Goal: Information Seeking & Learning: Stay updated

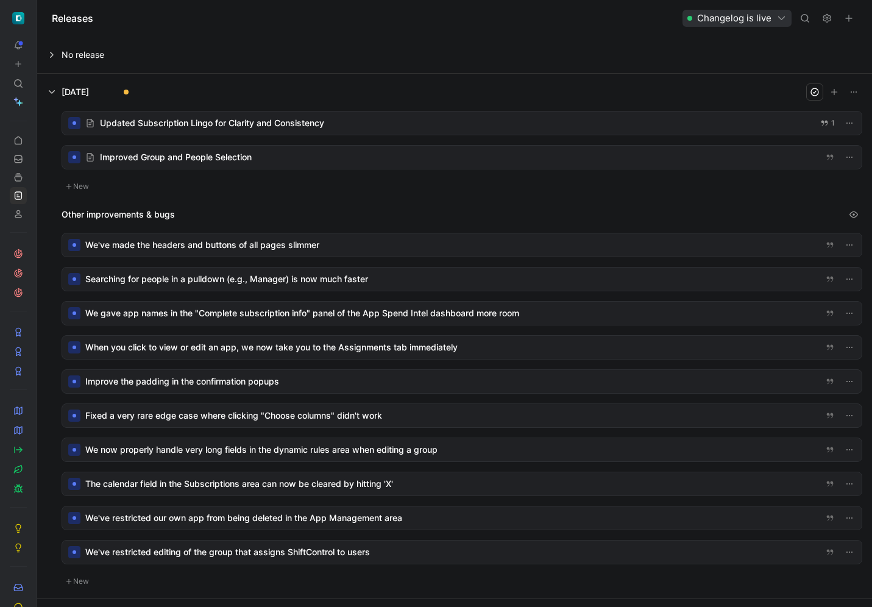
scroll to position [16, 0]
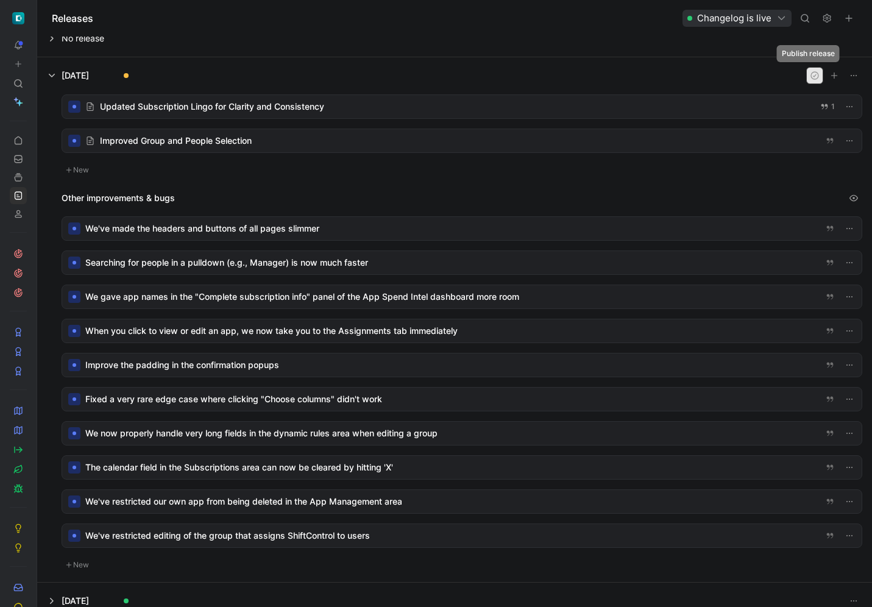
click at [811, 79] on icon "button" at bounding box center [814, 75] width 7 height 7
click at [18, 447] on icon at bounding box center [18, 450] width 10 height 10
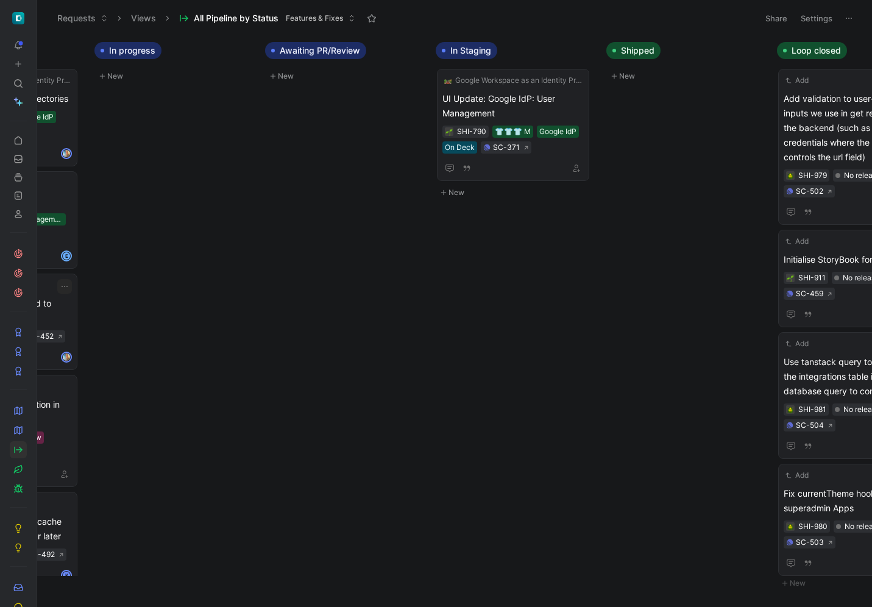
scroll to position [0, 891]
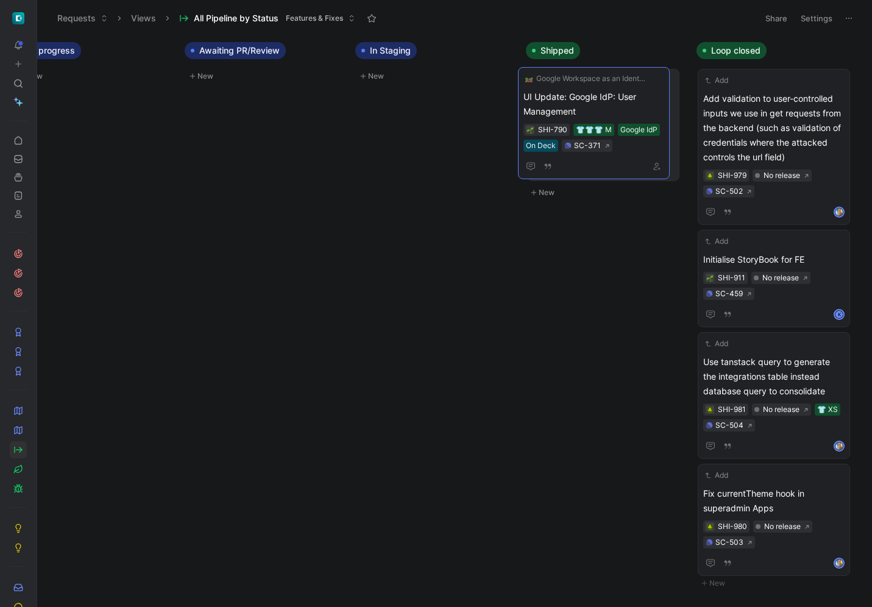
drag, startPoint x: 433, startPoint y: 96, endPoint x: 595, endPoint y: 94, distance: 161.5
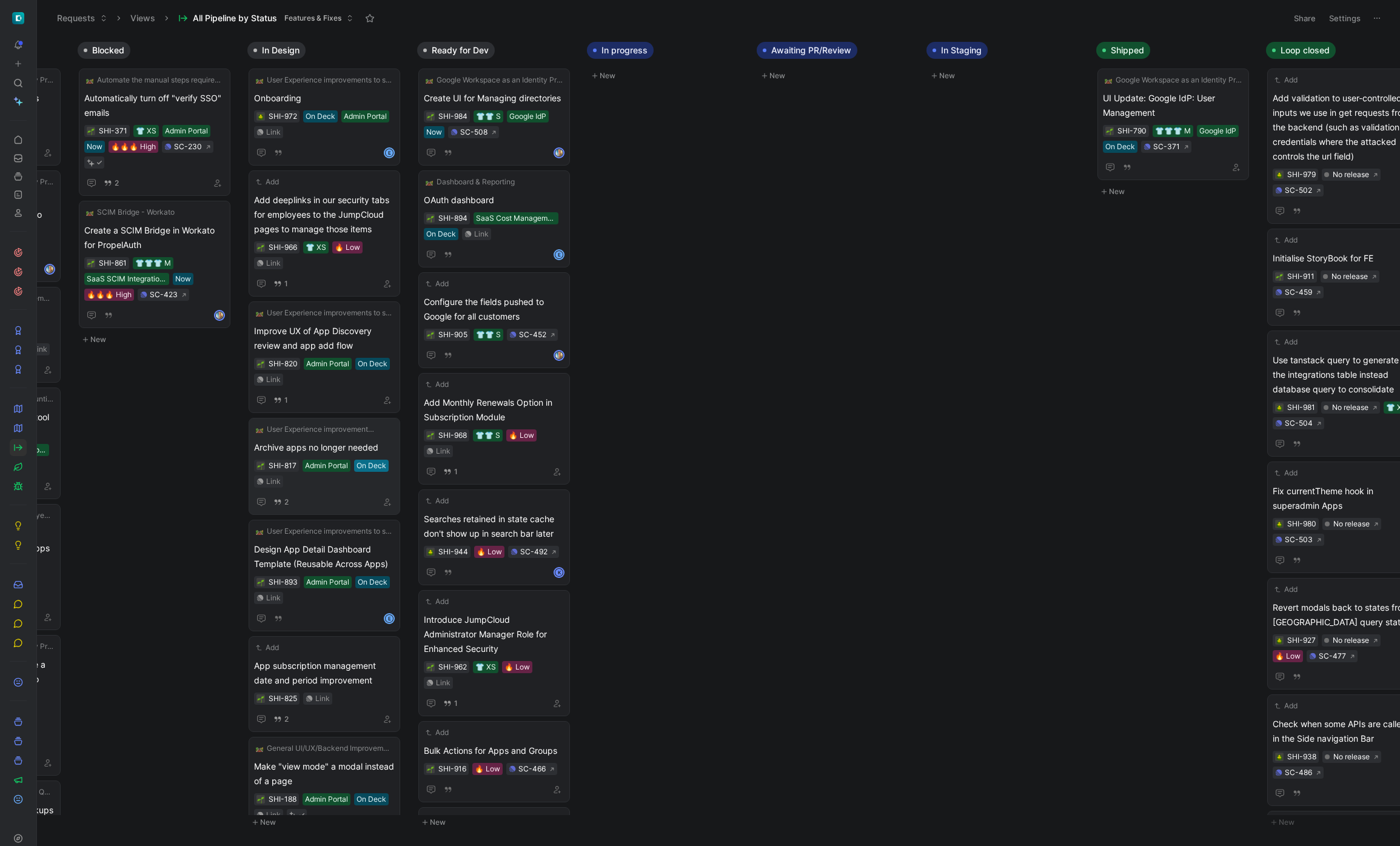
scroll to position [0, 313]
click at [18, 193] on use at bounding box center [18, 194] width 7 height 7
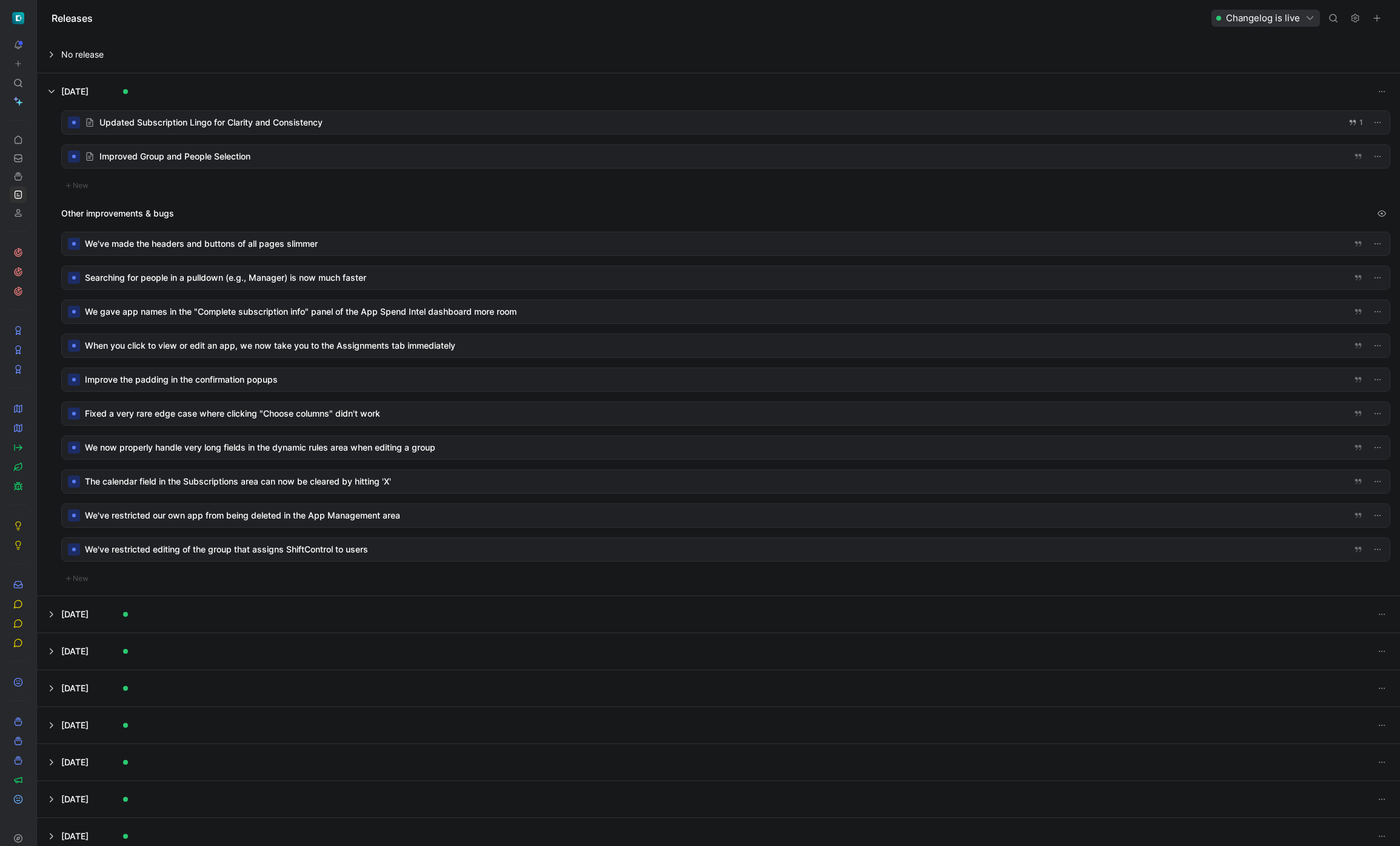
click at [248, 118] on div at bounding box center [725, 122] width 1328 height 23
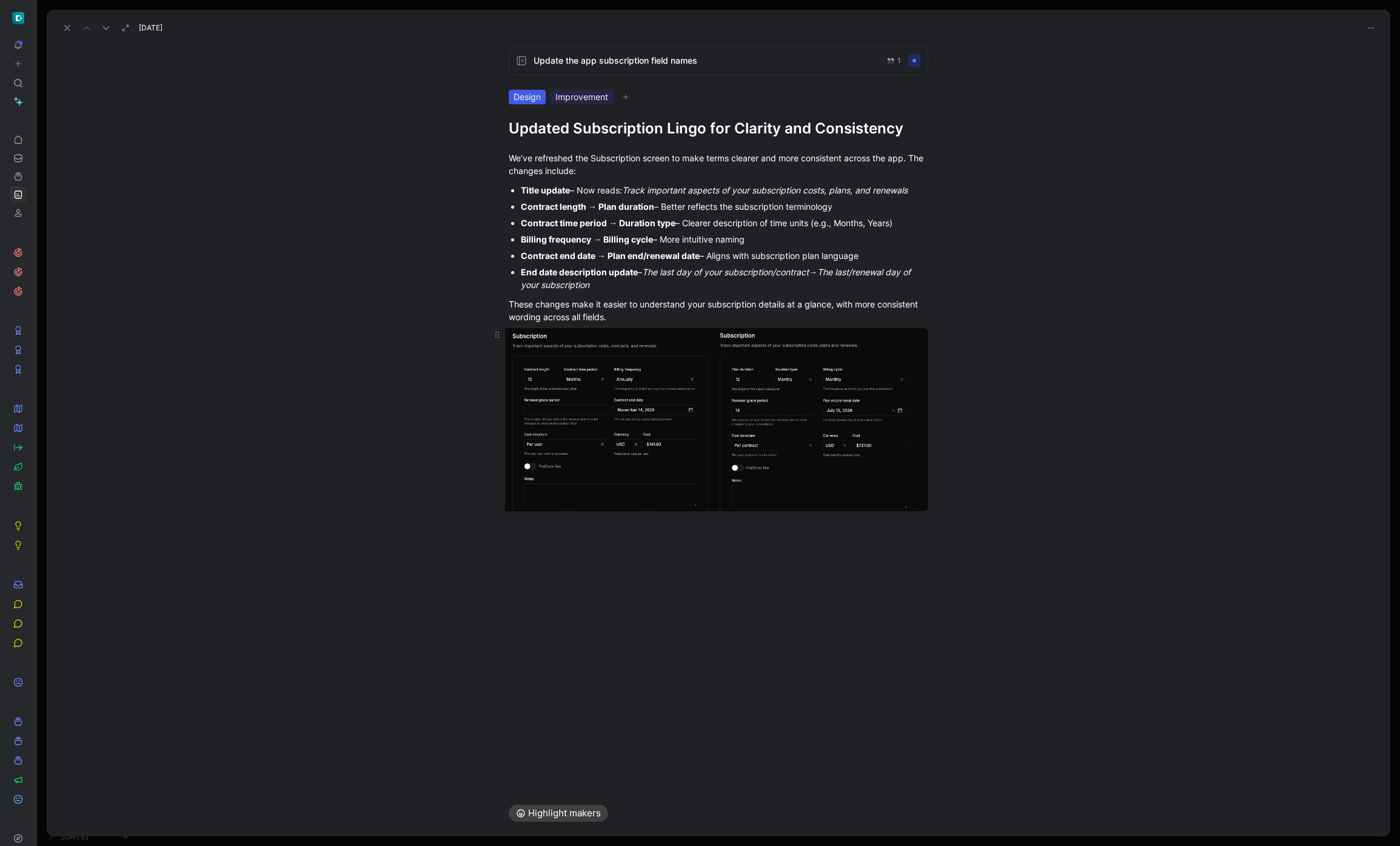
click at [831, 467] on body "To pick up a draggable item, press the space bar. While dragging, use the arrow…" at bounding box center [700, 423] width 1400 height 846
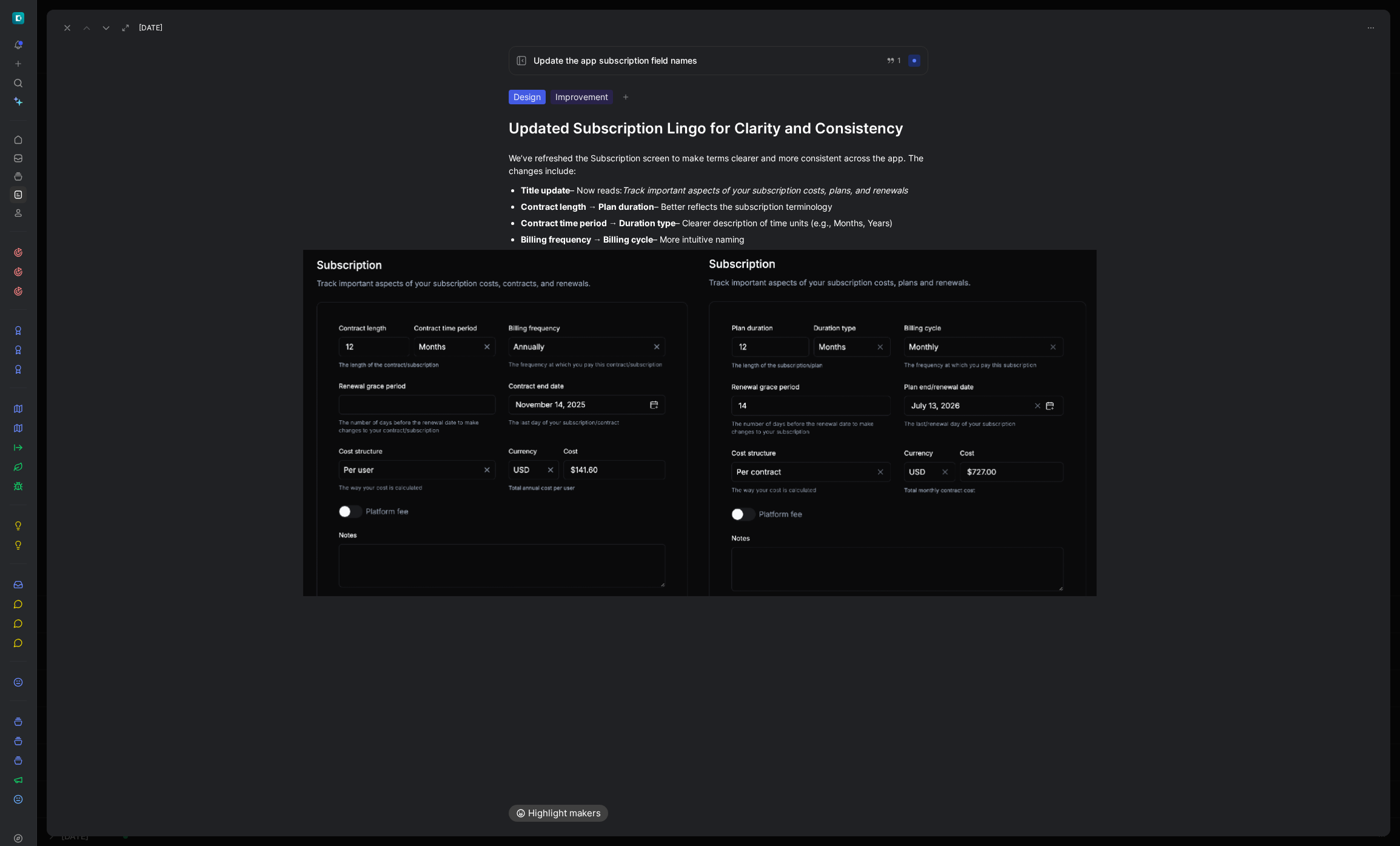
click at [831, 467] on img at bounding box center [700, 423] width 794 height 346
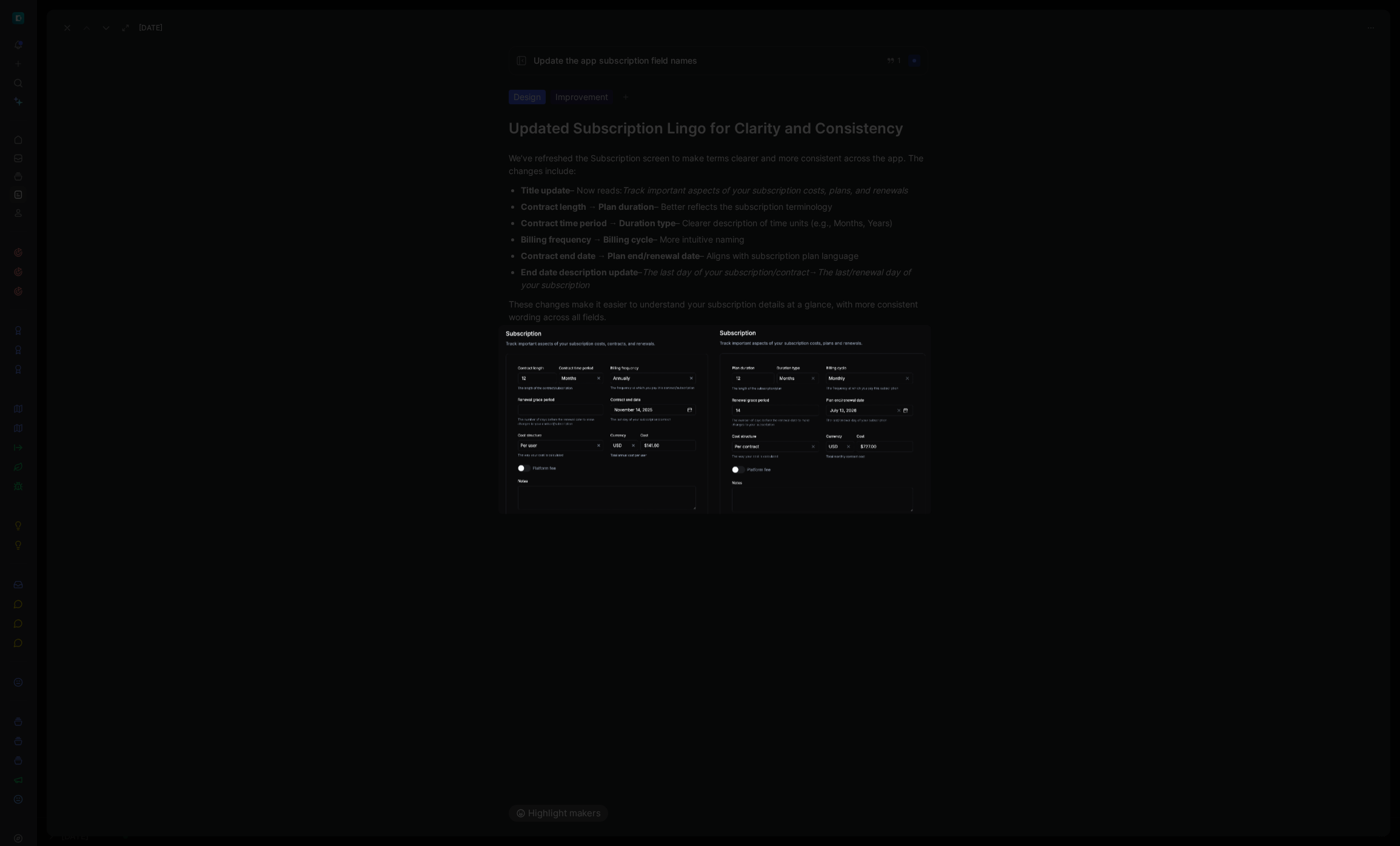
click at [805, 588] on div at bounding box center [700, 423] width 1400 height 846
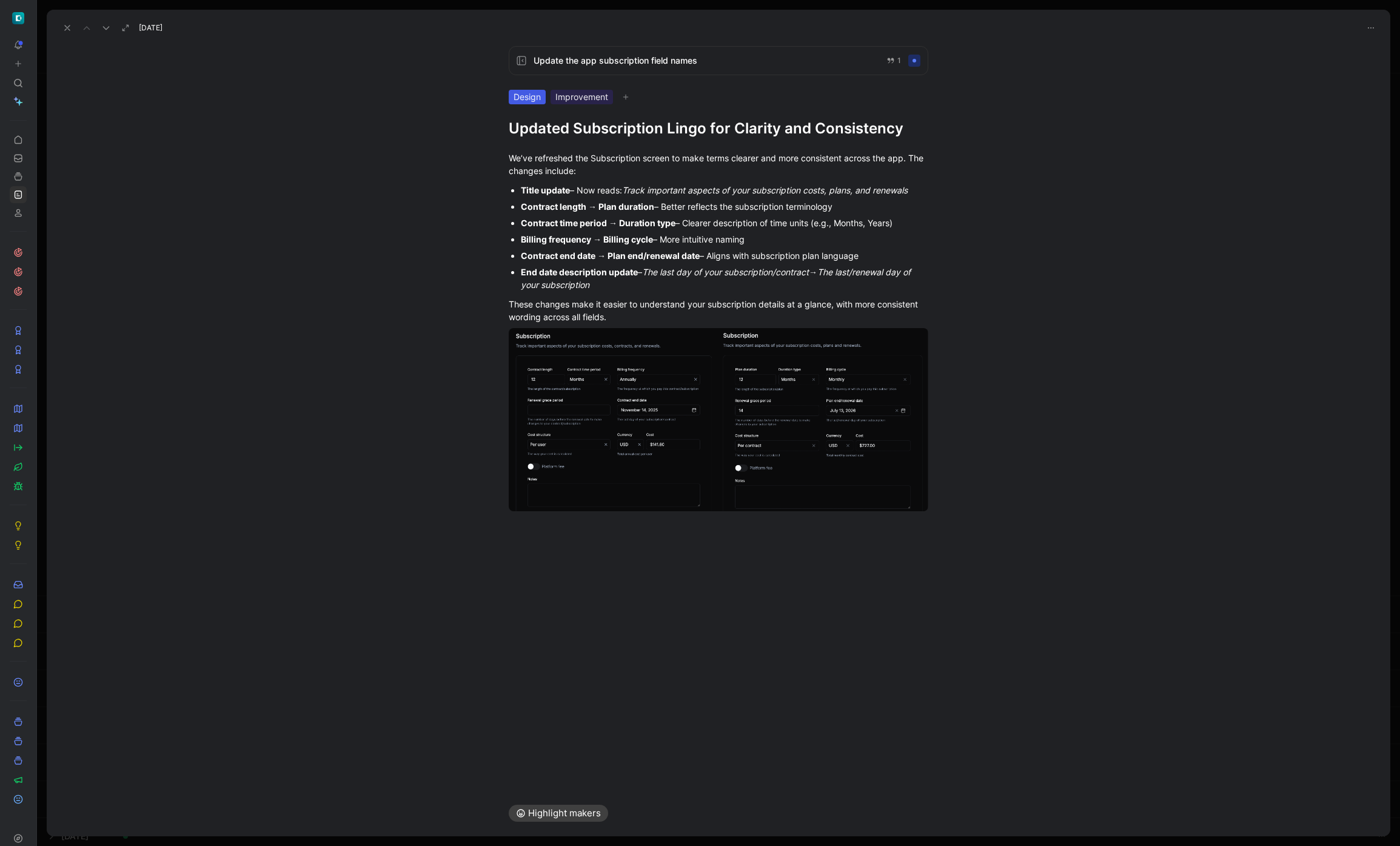
click at [794, 544] on div at bounding box center [718, 549] width 1343 height 15
click at [710, 521] on div at bounding box center [718, 523] width 420 height 13
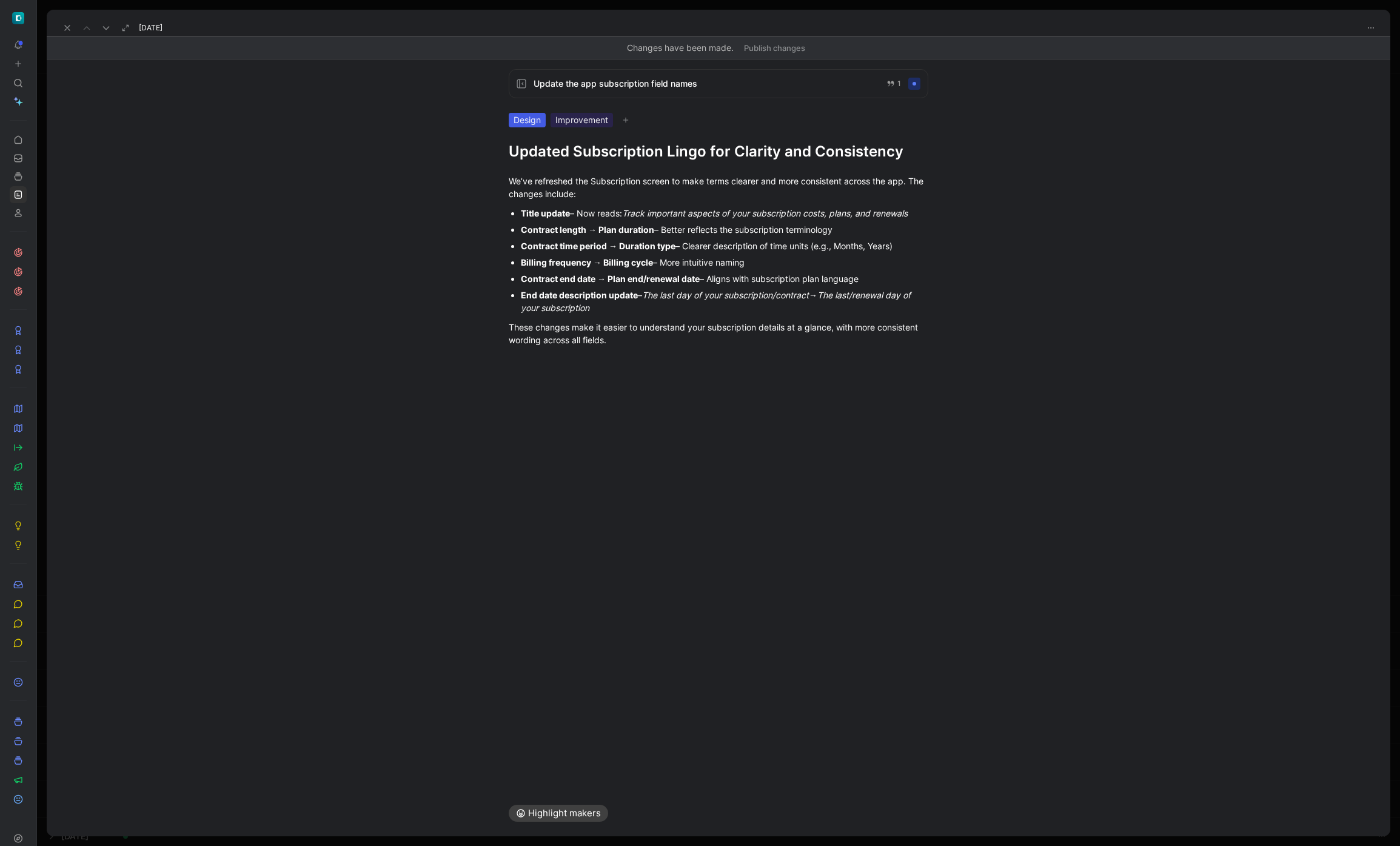
click at [794, 49] on button "Publish changes" at bounding box center [774, 48] width 73 height 17
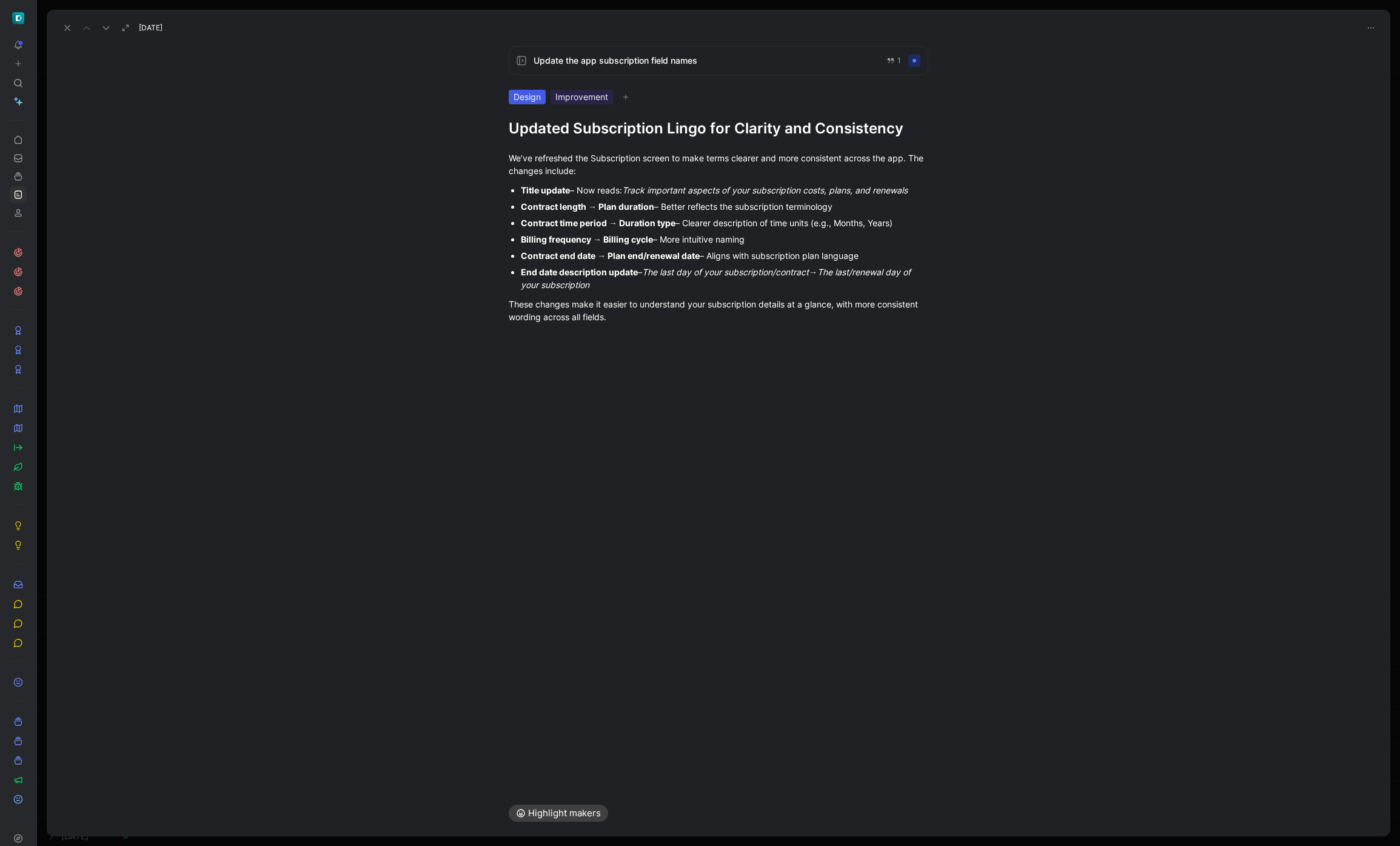
click at [240, 72] on div "Update the app subscription field names 1 Design Improvement Updated Subscripti…" at bounding box center [718, 413] width 1343 height 753
click at [68, 30] on icon at bounding box center [68, 28] width 10 height 10
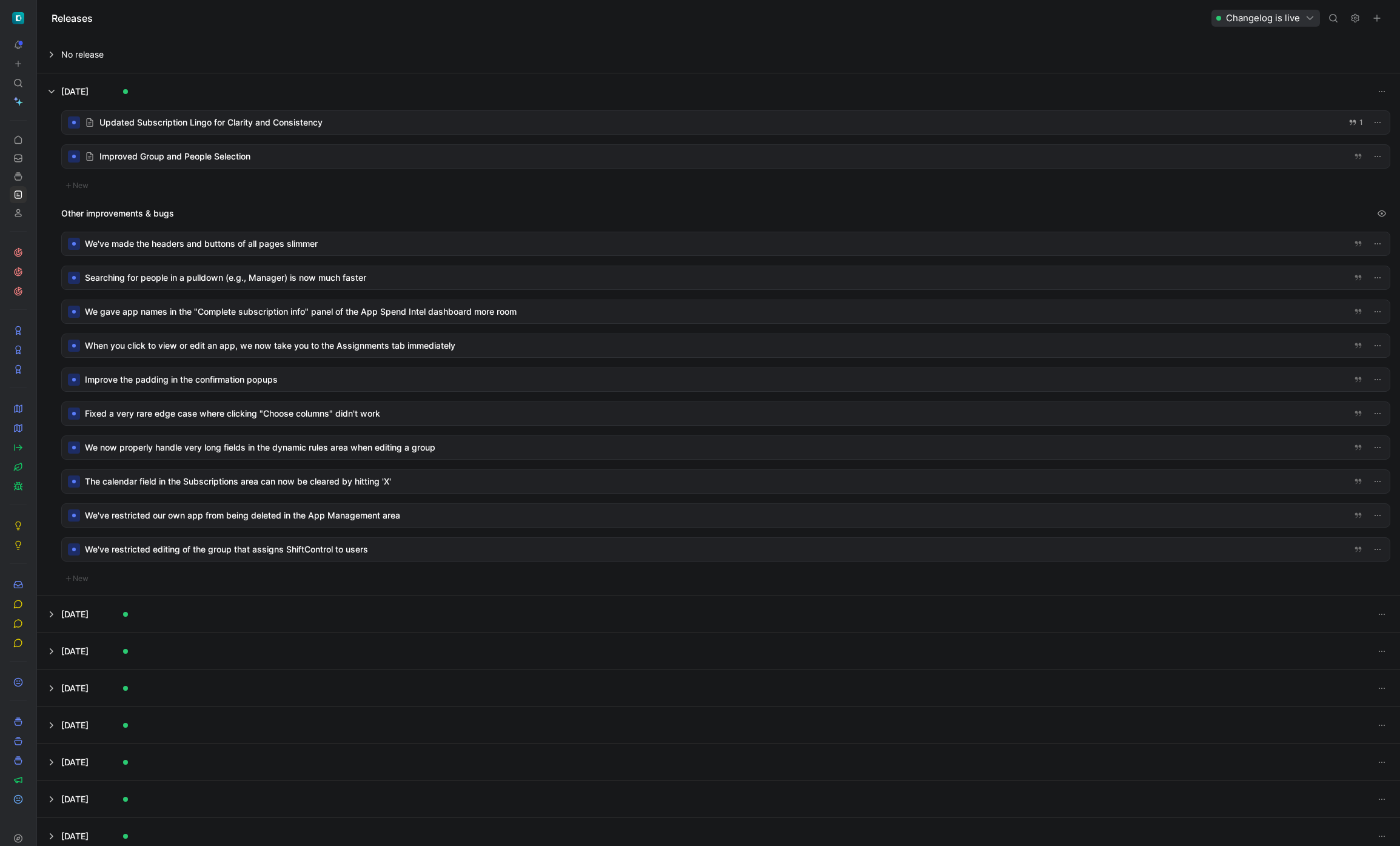
click at [281, 39] on button at bounding box center [718, 55] width 1362 height 37
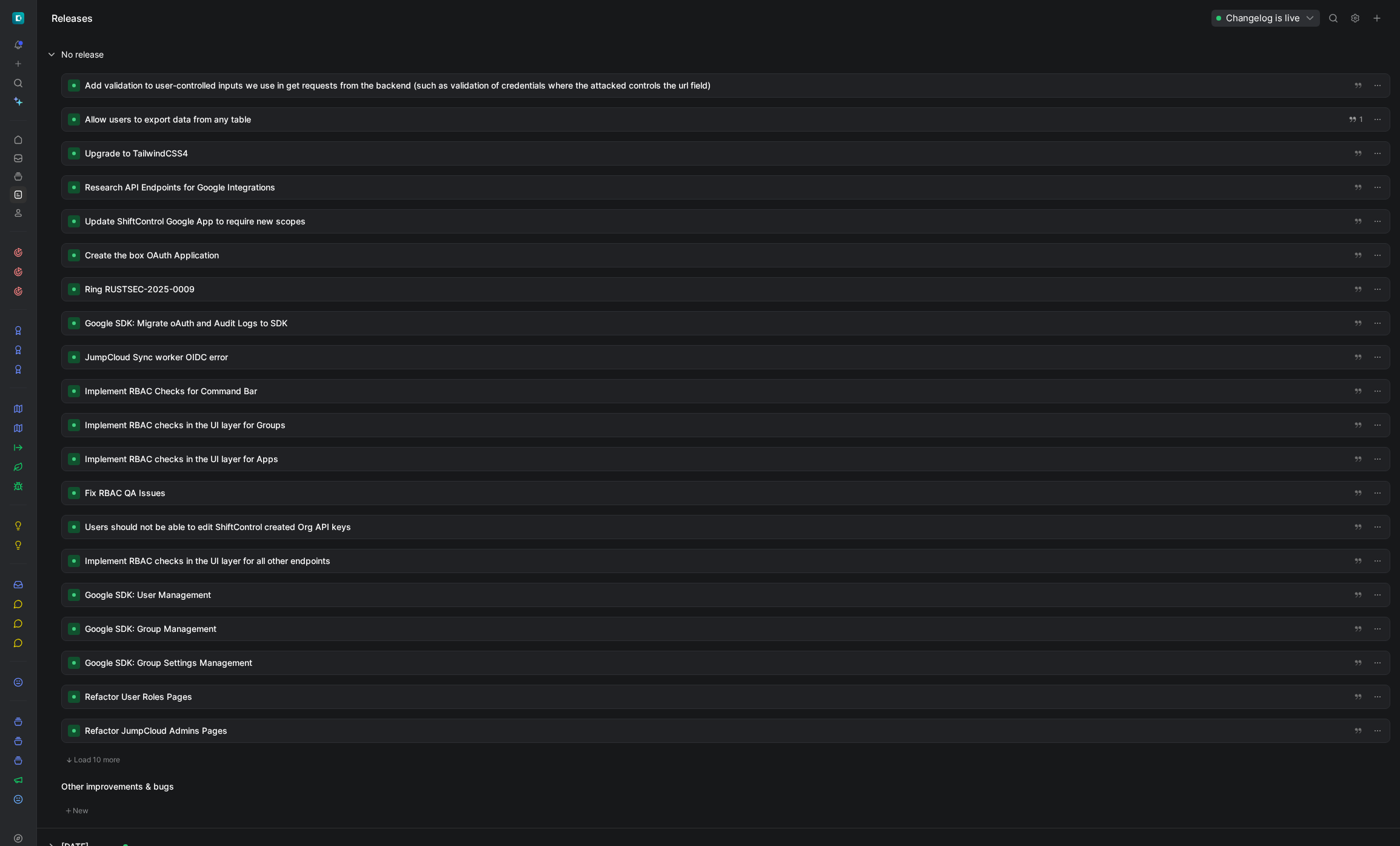
click at [226, 88] on div at bounding box center [725, 85] width 1328 height 23
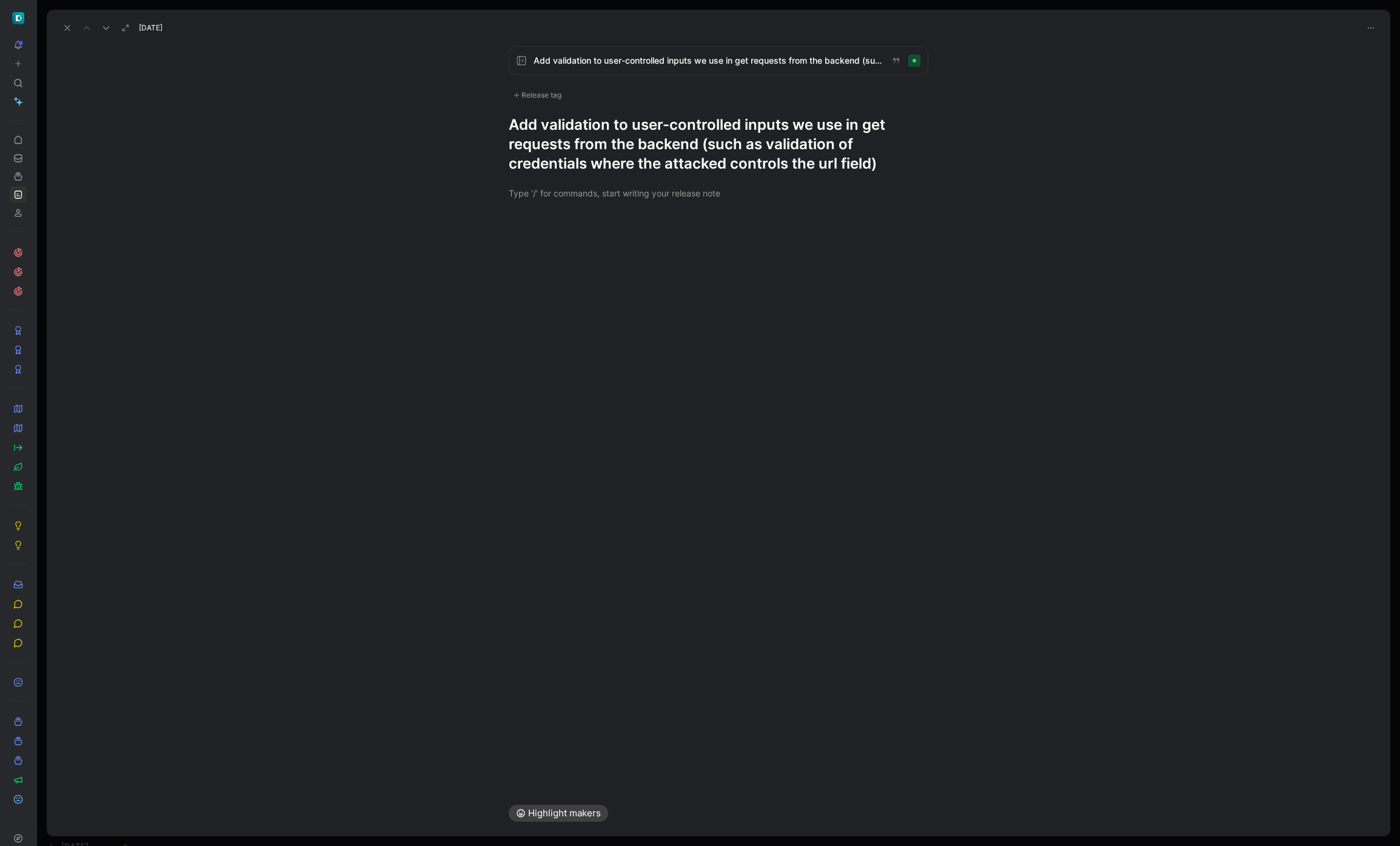
click at [71, 27] on icon at bounding box center [68, 28] width 10 height 10
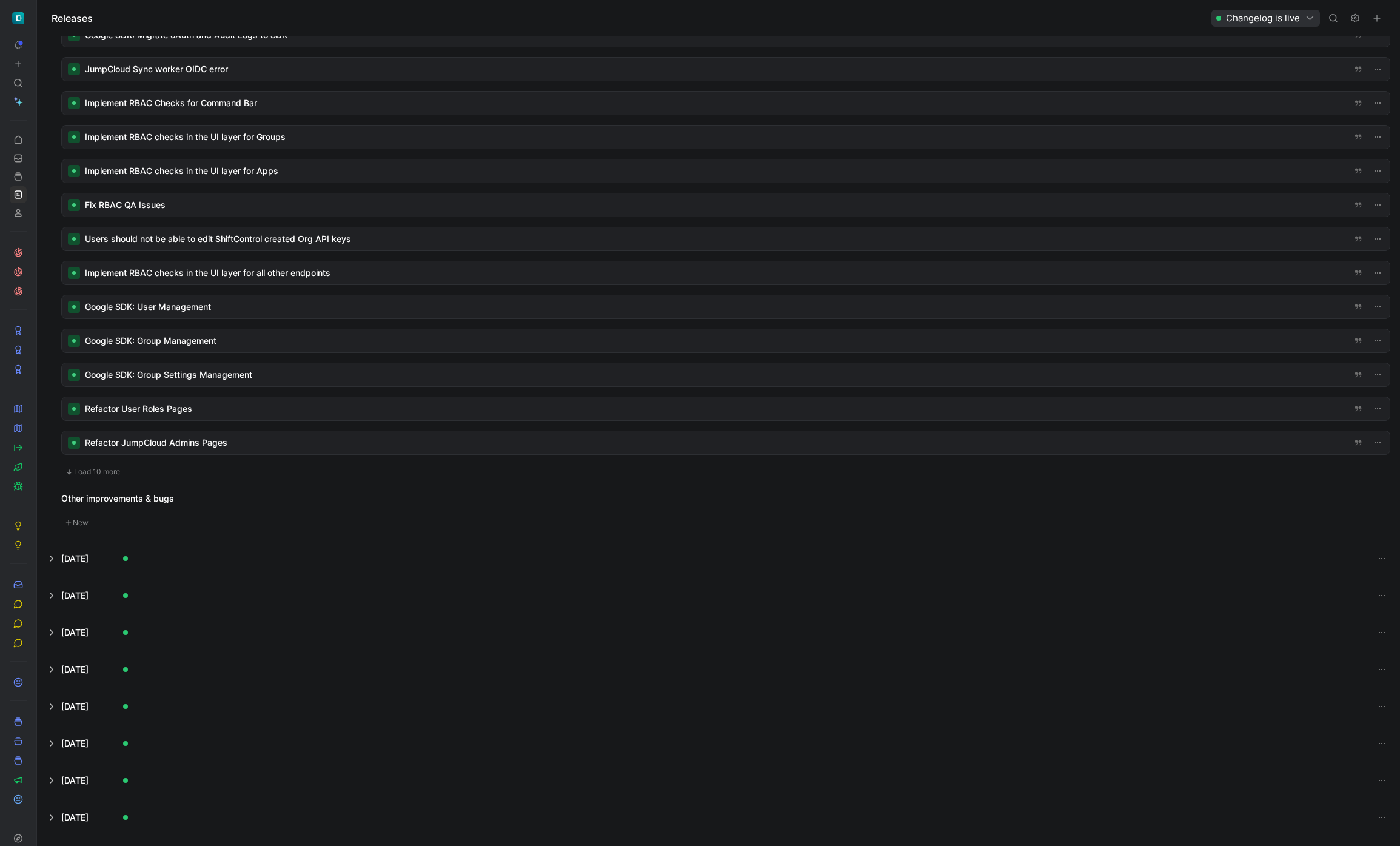
scroll to position [302, 0]
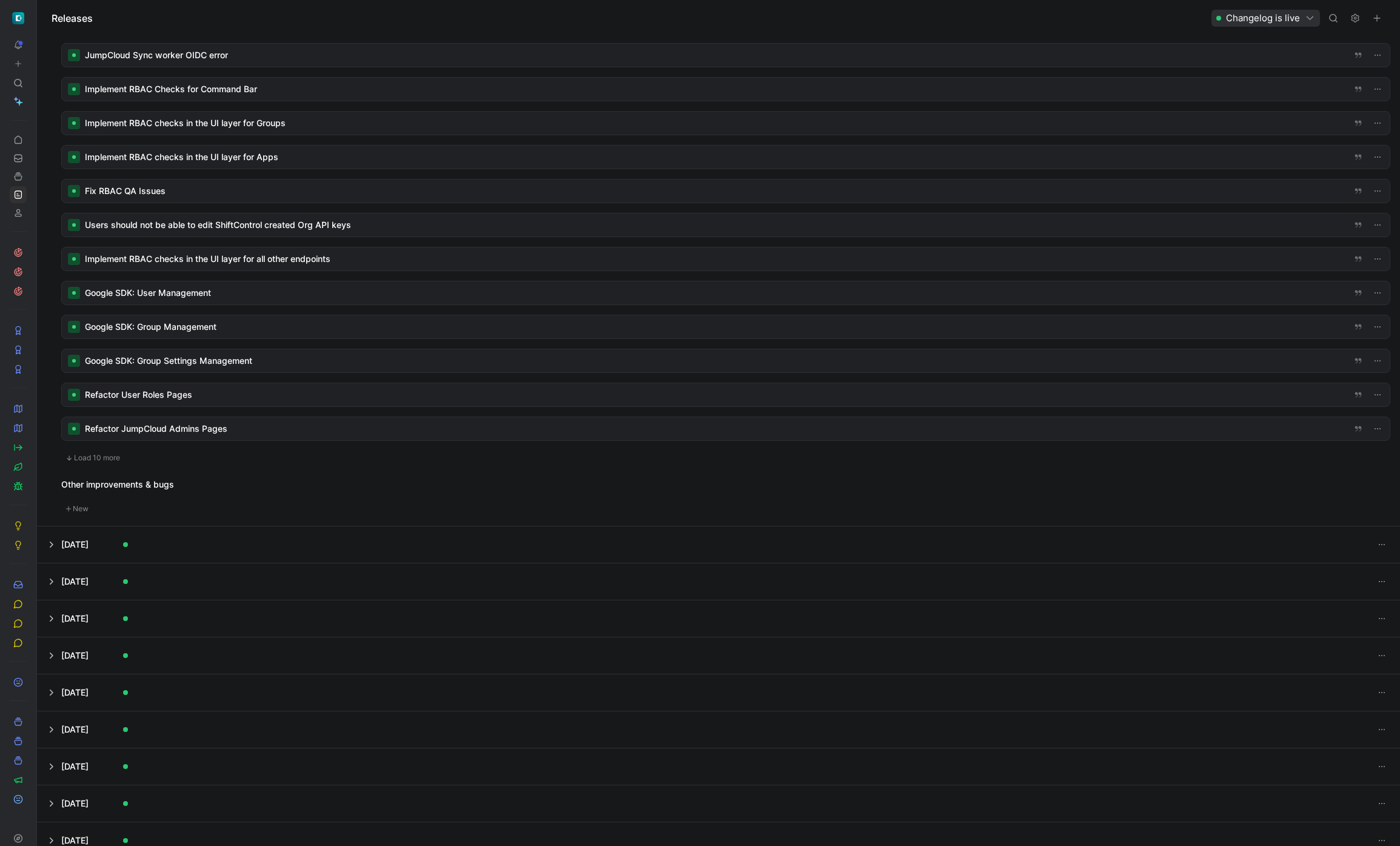
click at [106, 566] on button at bounding box center [718, 581] width 1362 height 37
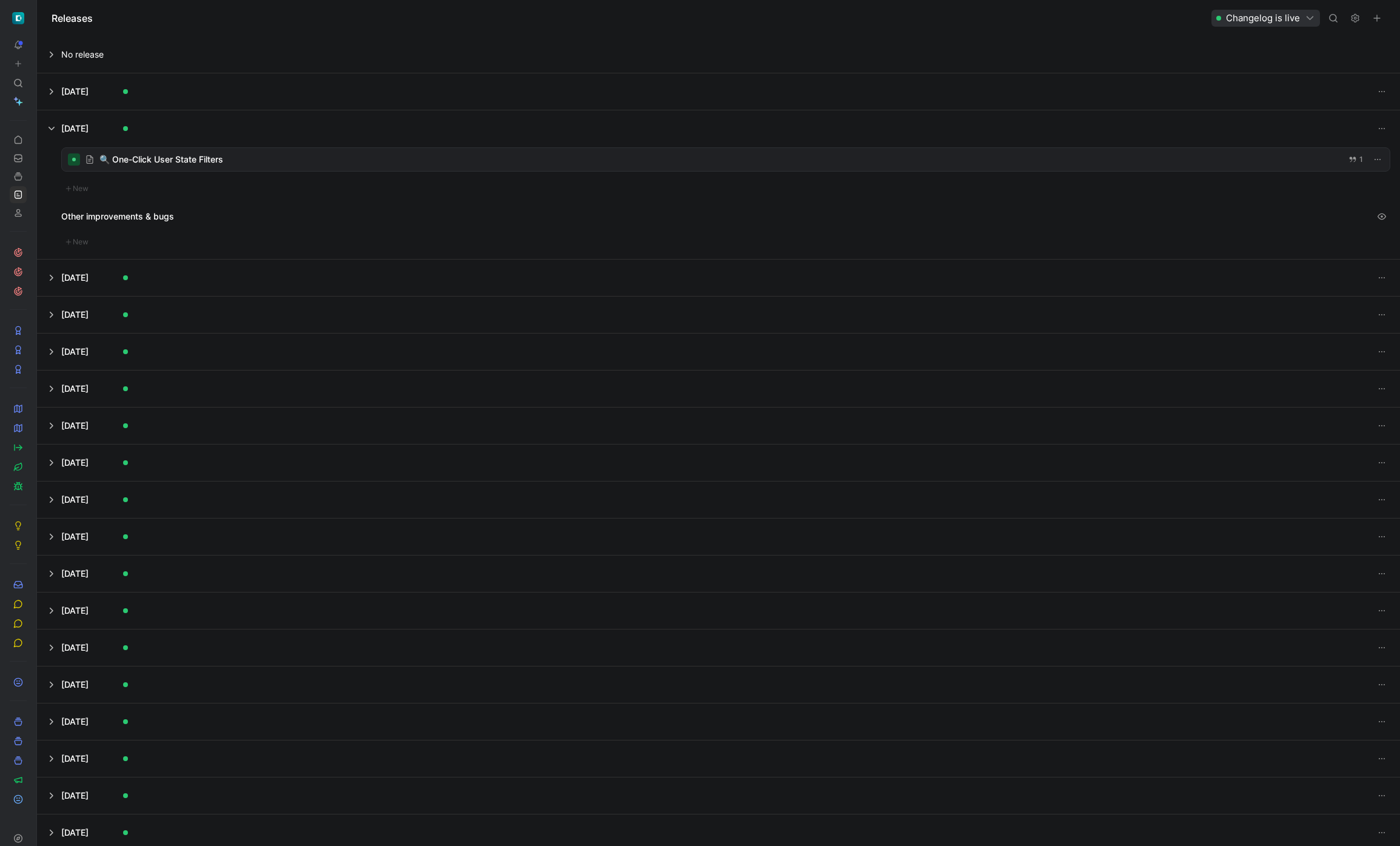
click at [143, 97] on button at bounding box center [718, 92] width 1362 height 37
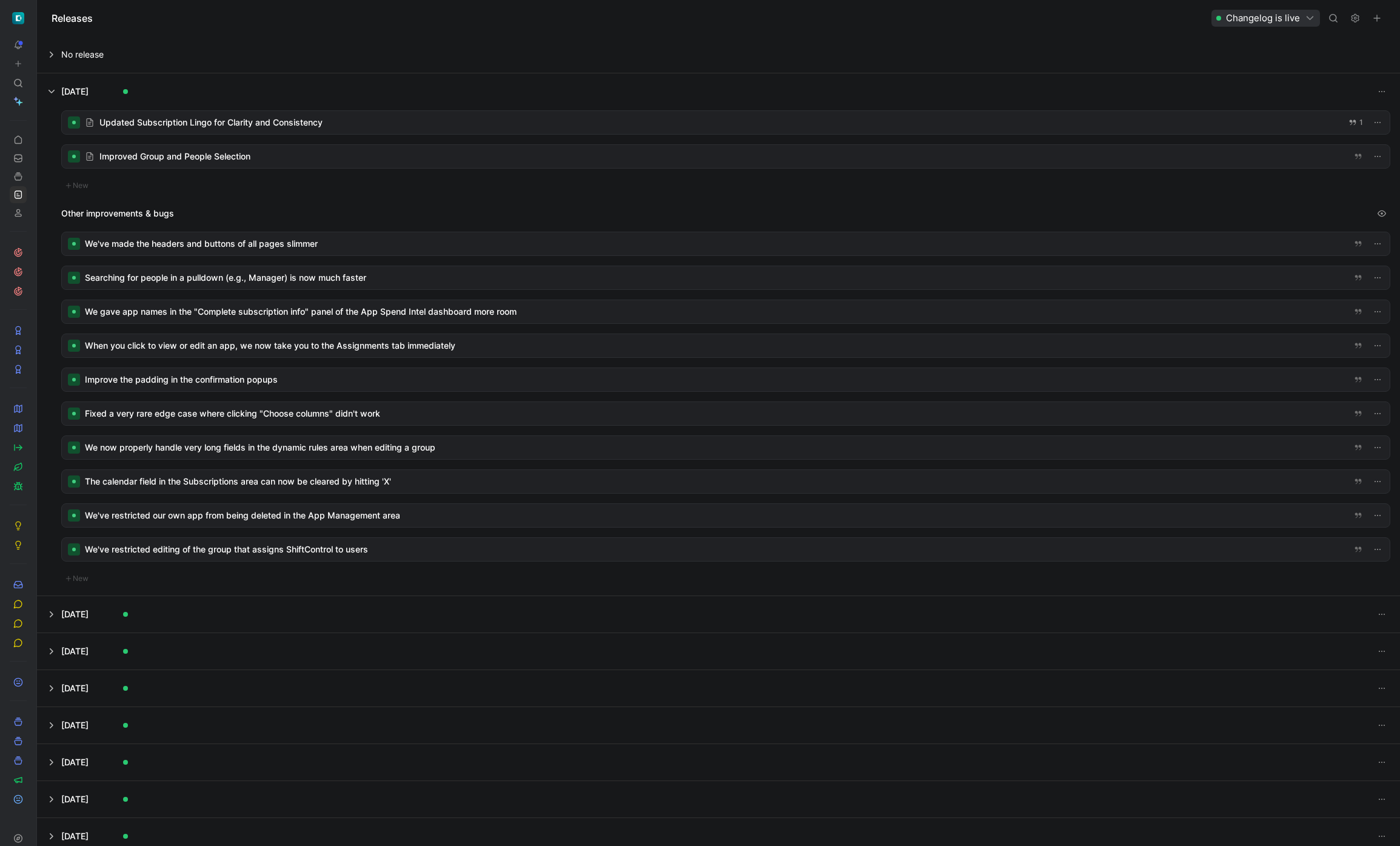
click at [54, 91] on button at bounding box center [718, 92] width 1362 height 37
